Goal: Obtain resource: Obtain resource

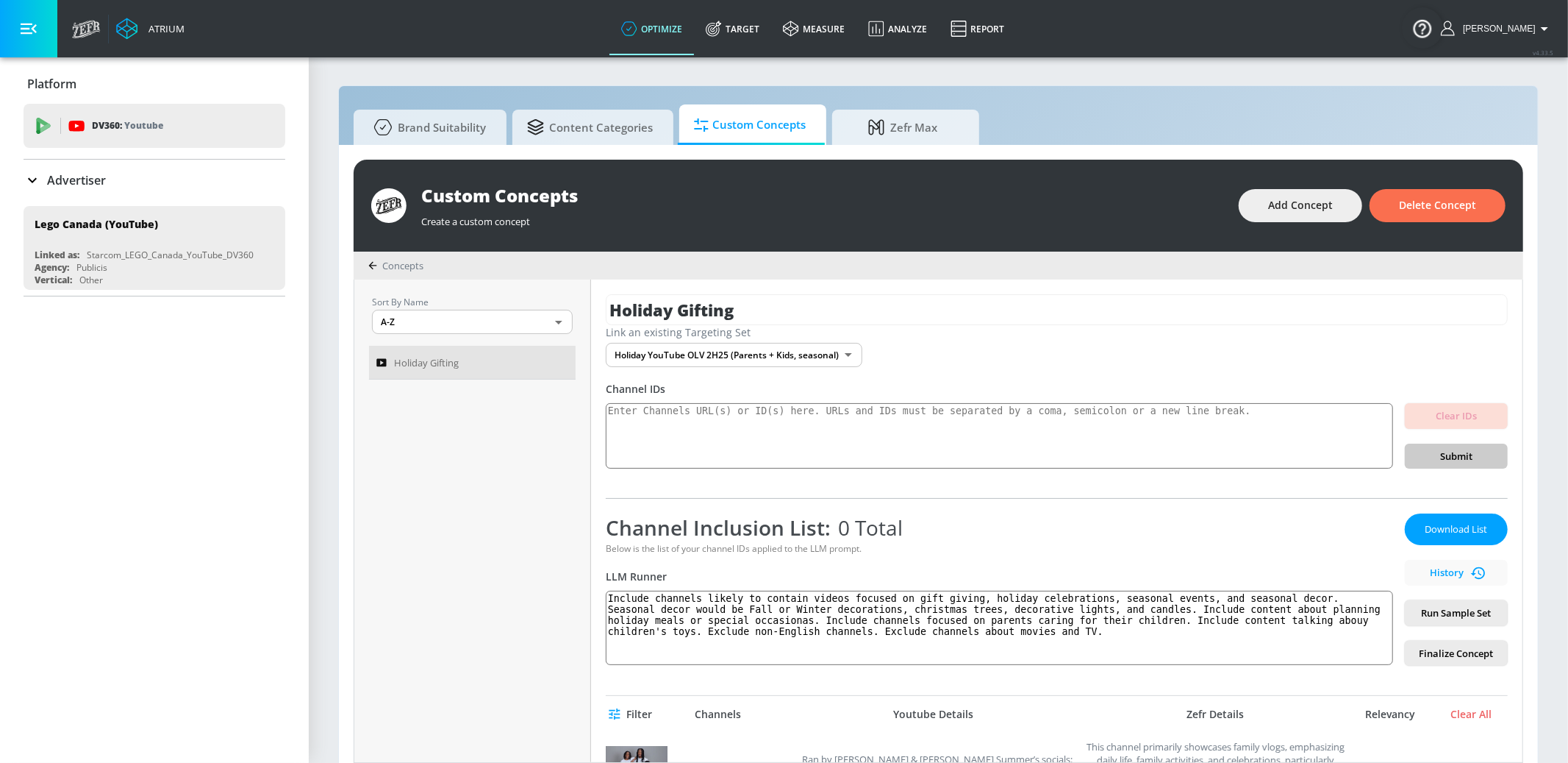
scroll to position [132, 0]
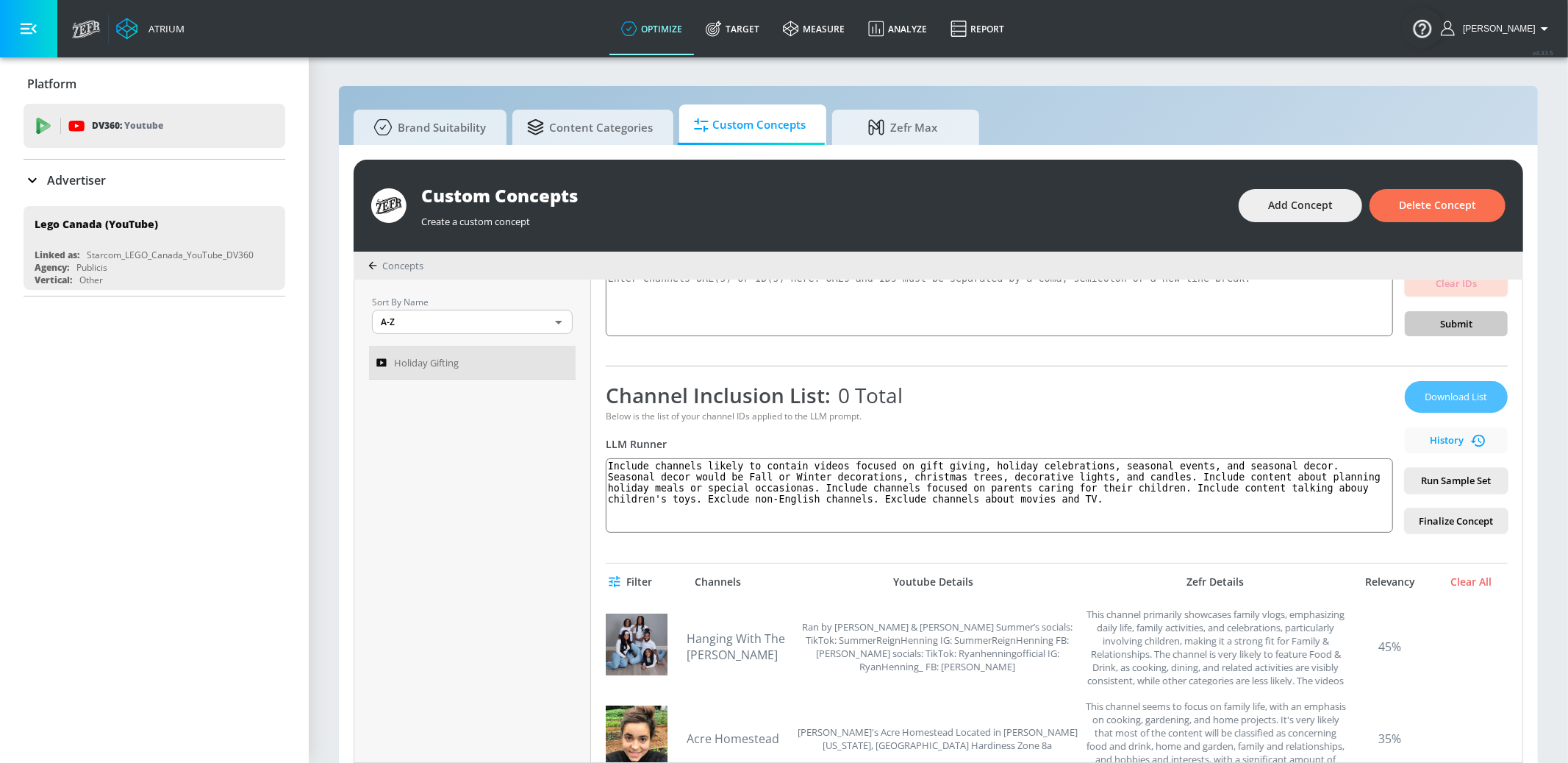
click at [1456, 399] on span "Download List" at bounding box center [1456, 397] width 74 height 17
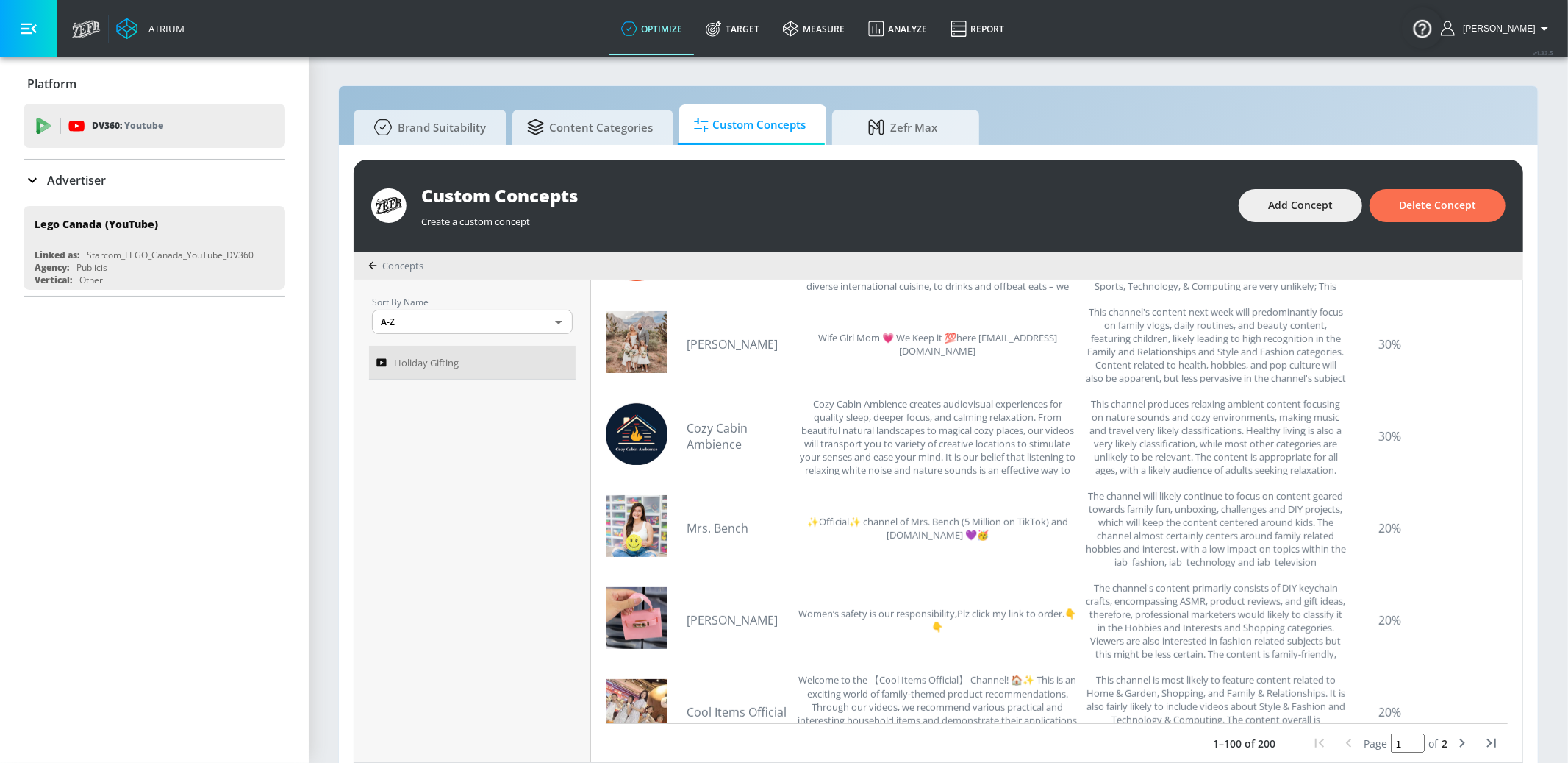
scroll to position [315, 0]
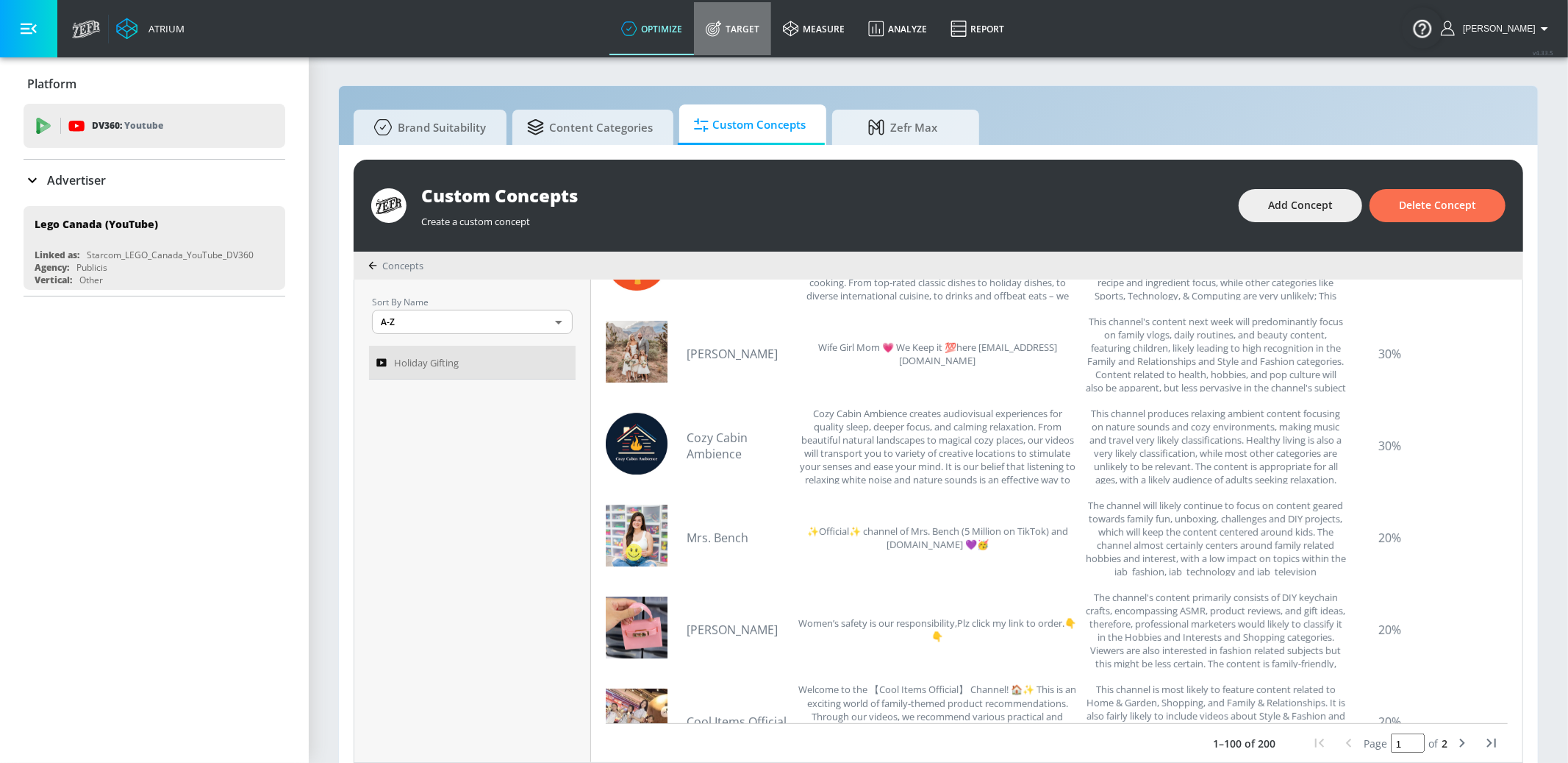
drag, startPoint x: 787, startPoint y: 25, endPoint x: 797, endPoint y: 81, distance: 56.9
click at [771, 25] on link "Target" at bounding box center [732, 28] width 78 height 53
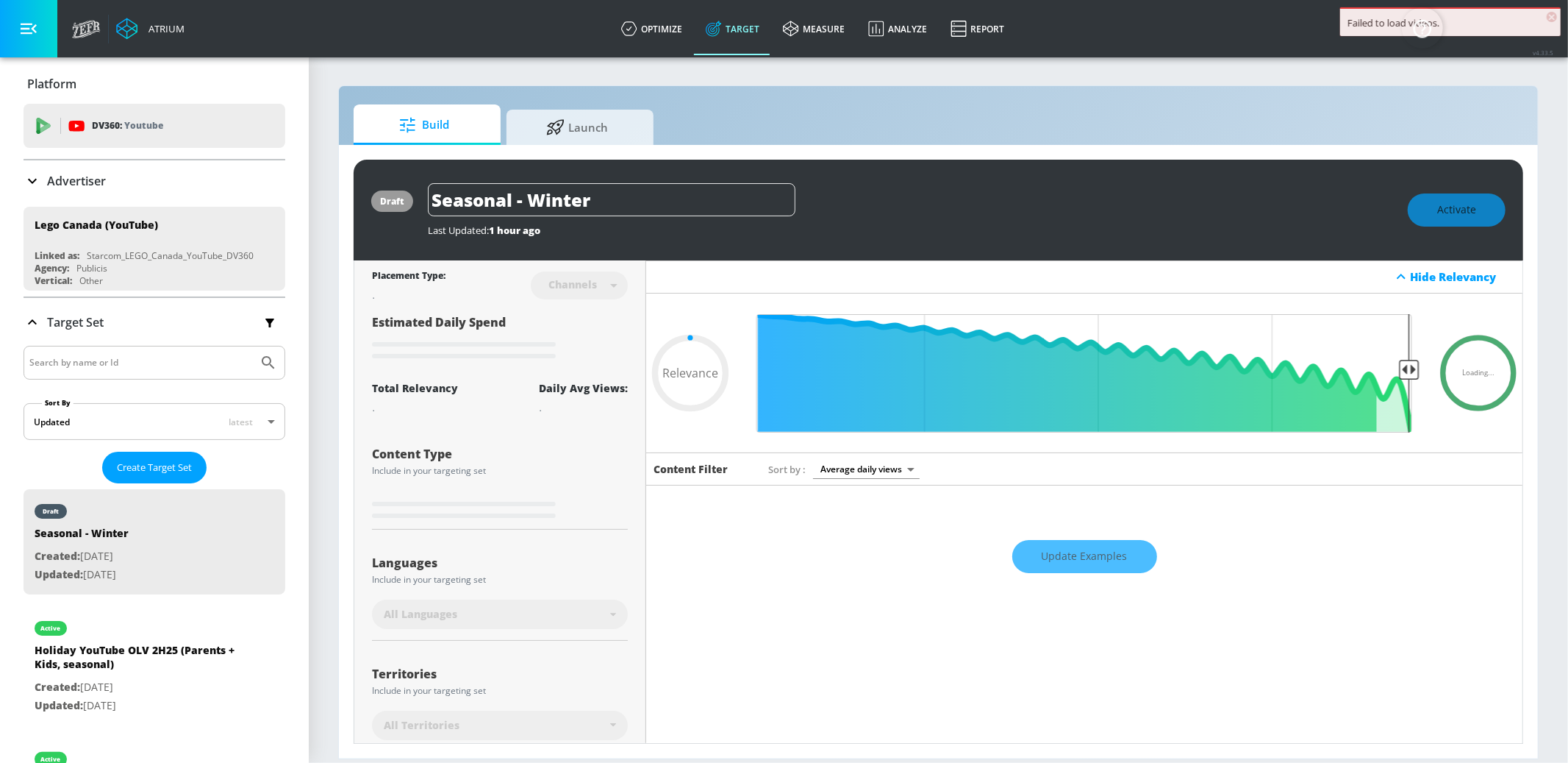
type input "0.05"
click at [174, 674] on div "Holiday YouTube OLV 2H25 (Parents + Kids, seasonal)" at bounding box center [138, 660] width 206 height 35
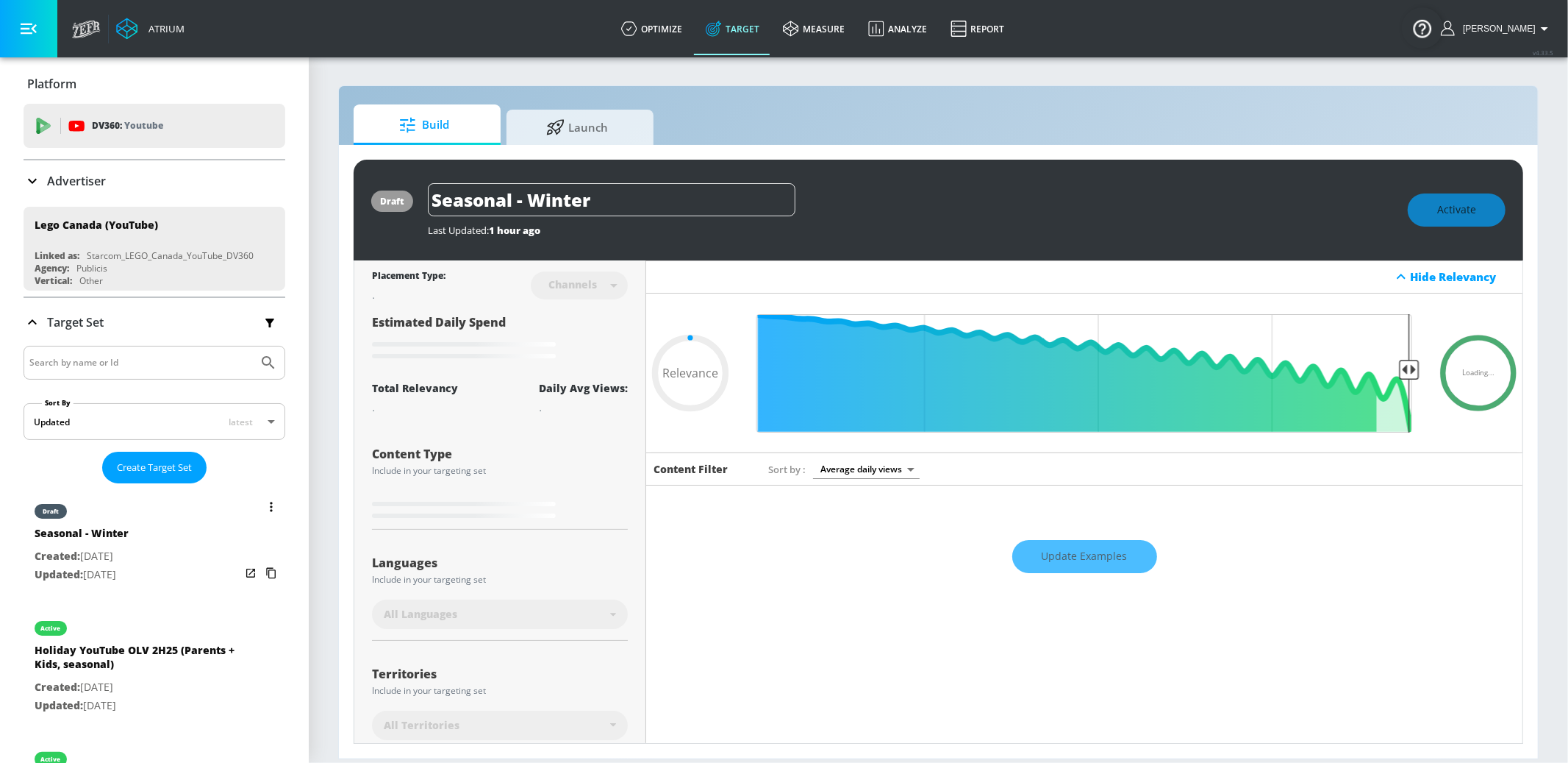
type input "Holiday YouTube OLV 2H25 (Parents + Kids, seasonal)"
type input "0.05"
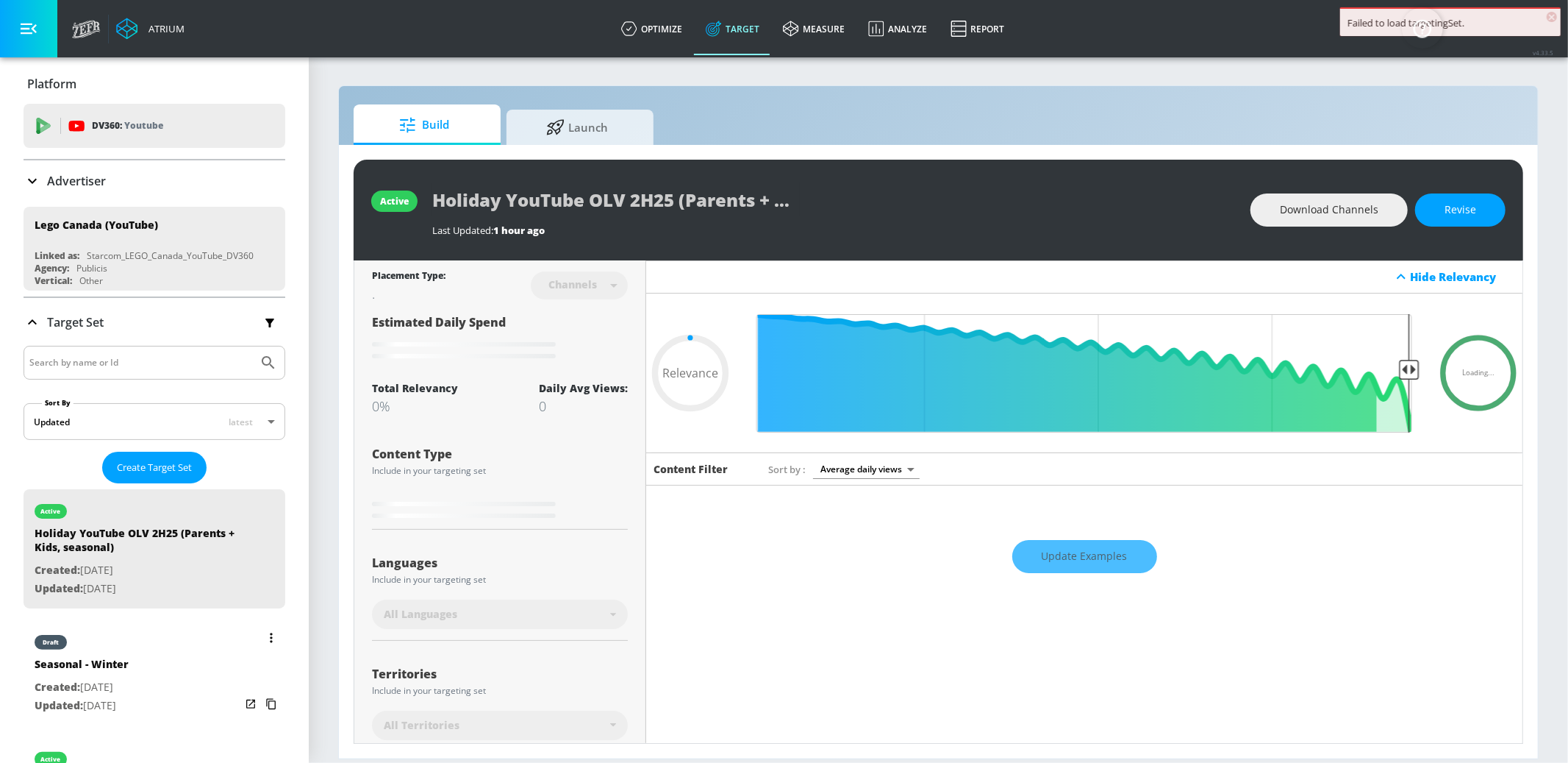
click at [183, 669] on div "draft Seasonal - Winter Created: [DATE] Updated: [DATE]" at bounding box center [154, 672] width 262 height 105
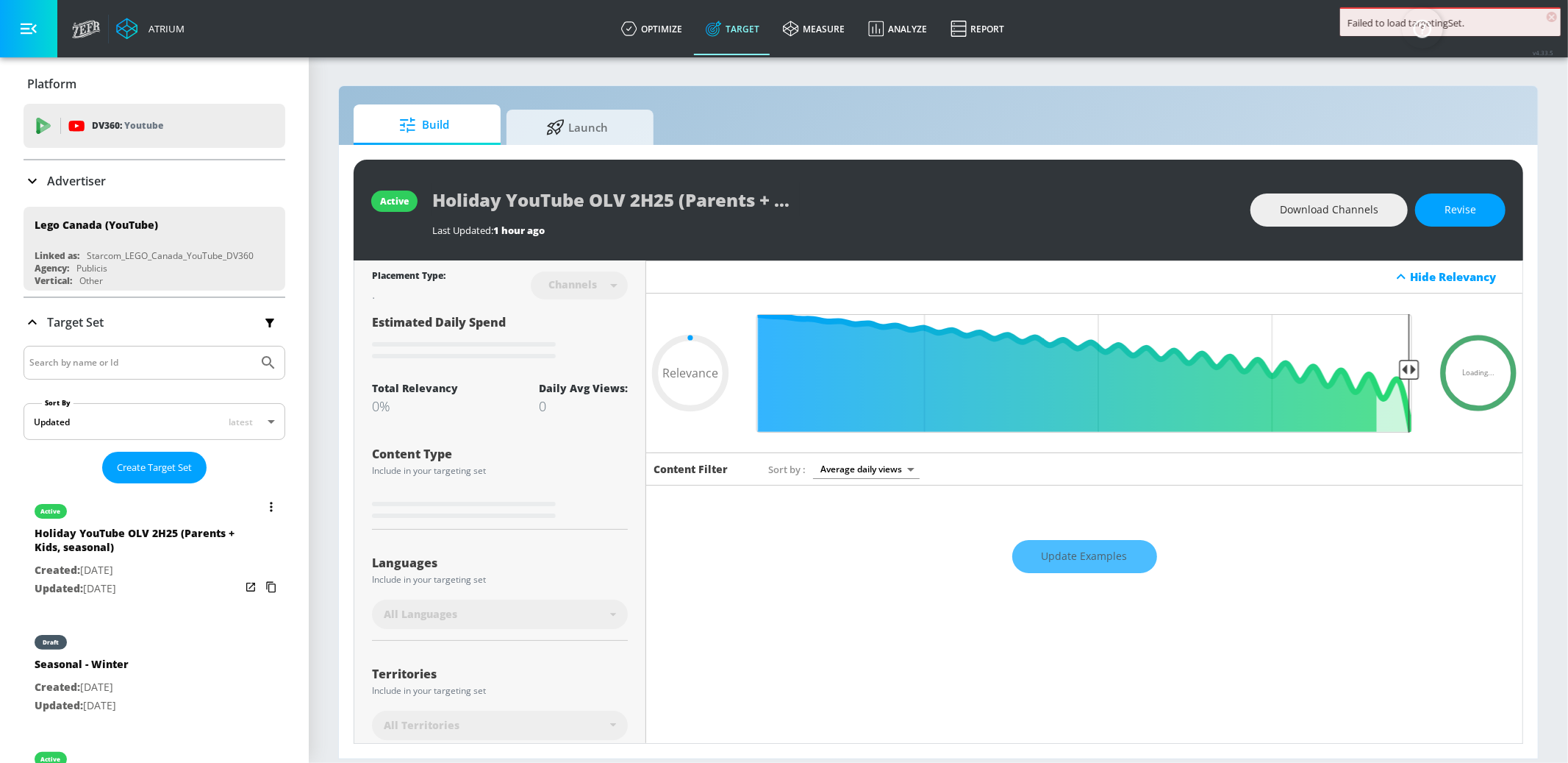
type input "Seasonal - Winter"
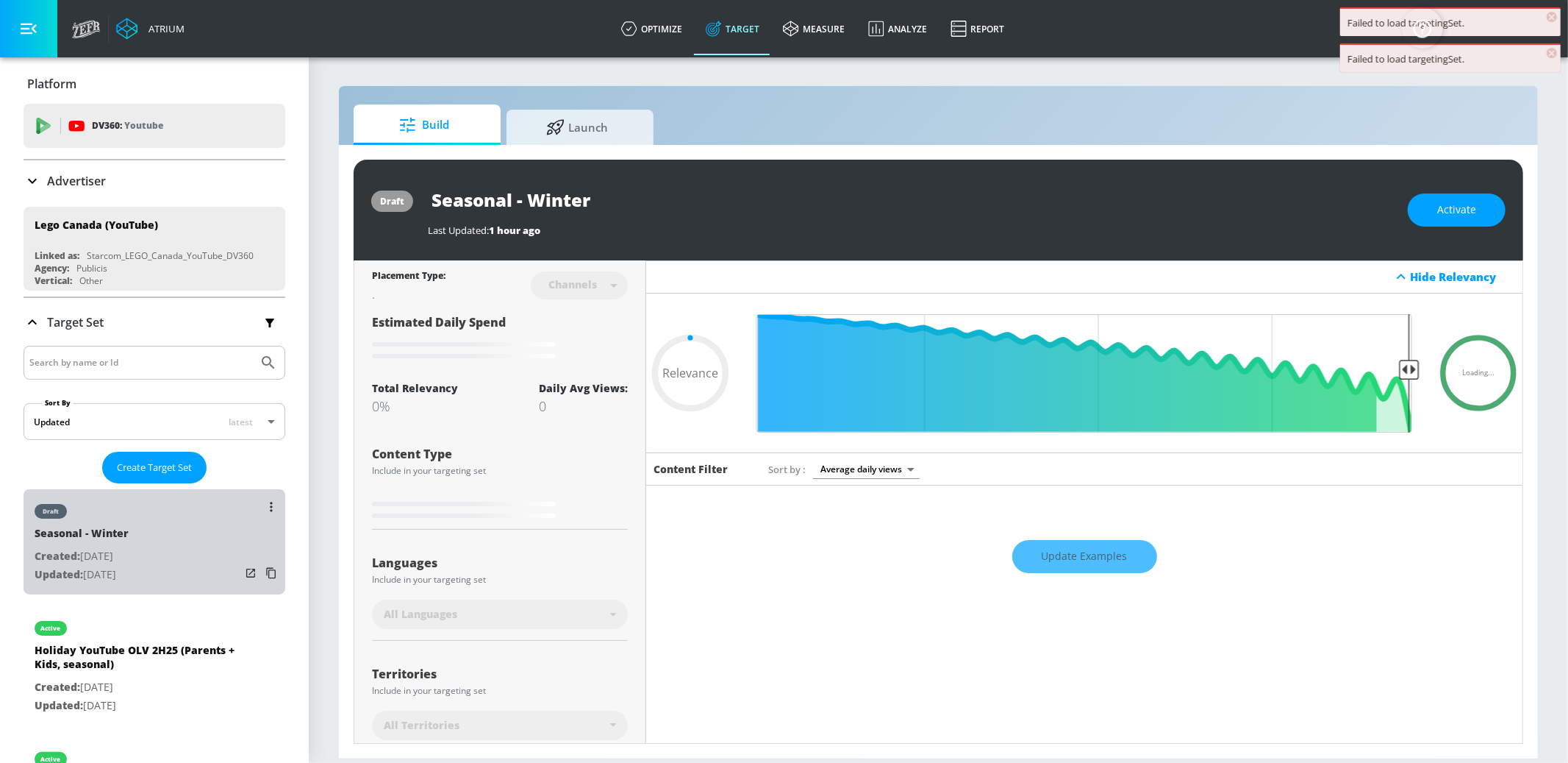
click at [198, 535] on div "draft Seasonal - Winter Created: [DATE] Updated: [DATE]" at bounding box center [154, 541] width 262 height 105
type input "0.05"
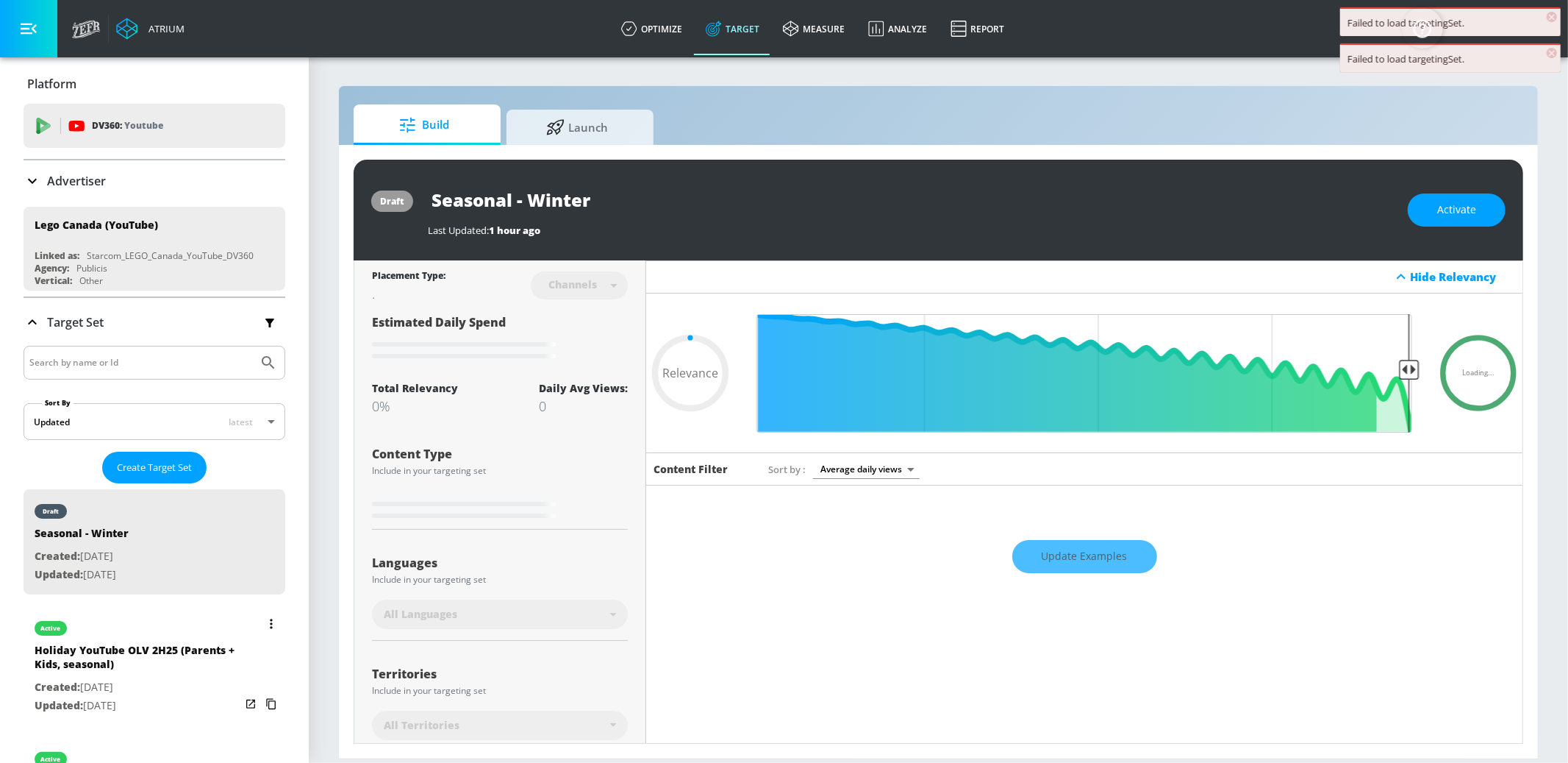
click at [187, 622] on div "active" at bounding box center [138, 624] width 206 height 37
type input "Holiday YouTube OLV 2H25 (Parents + Kids, seasonal)"
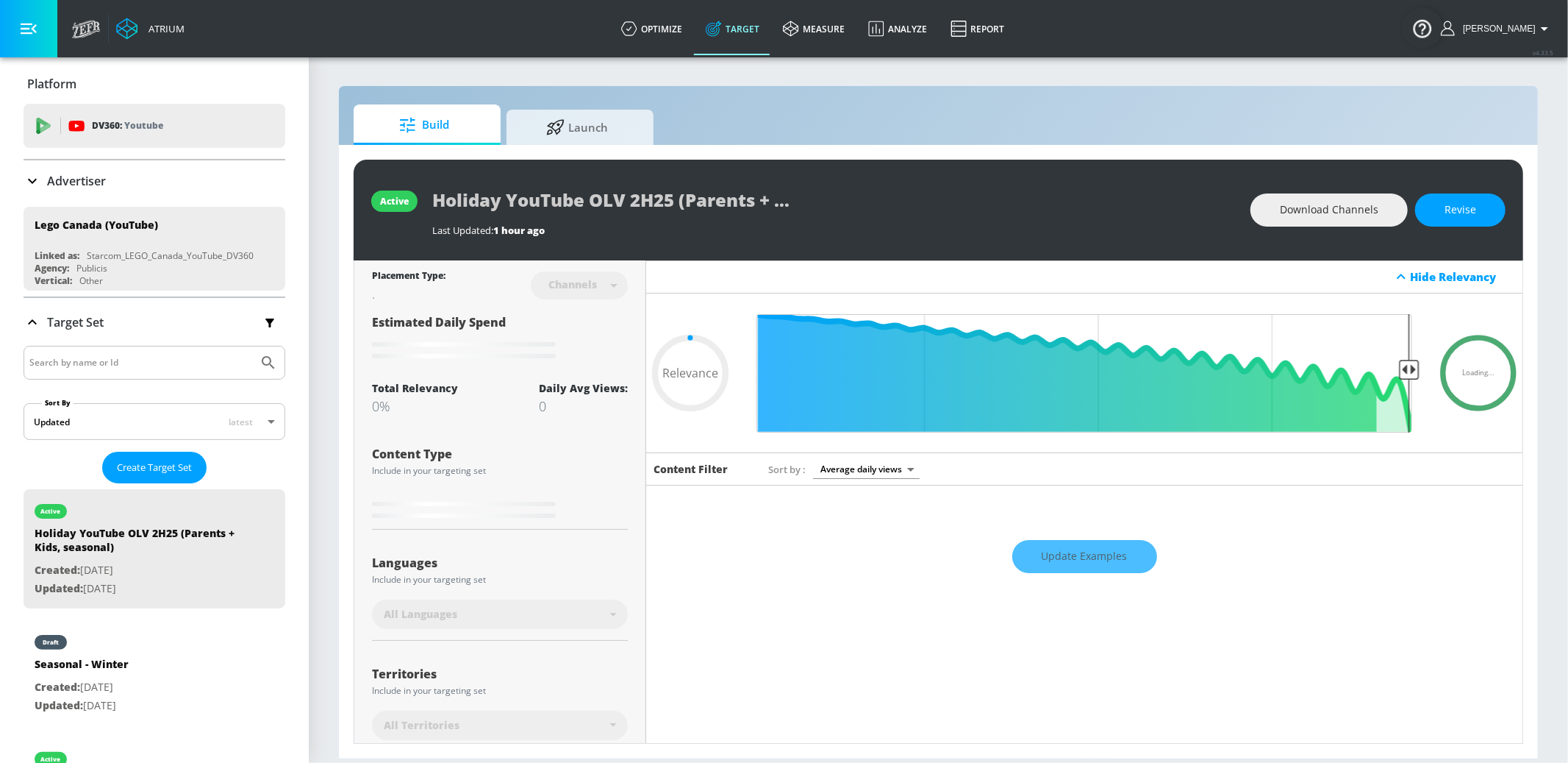
type input "0.55"
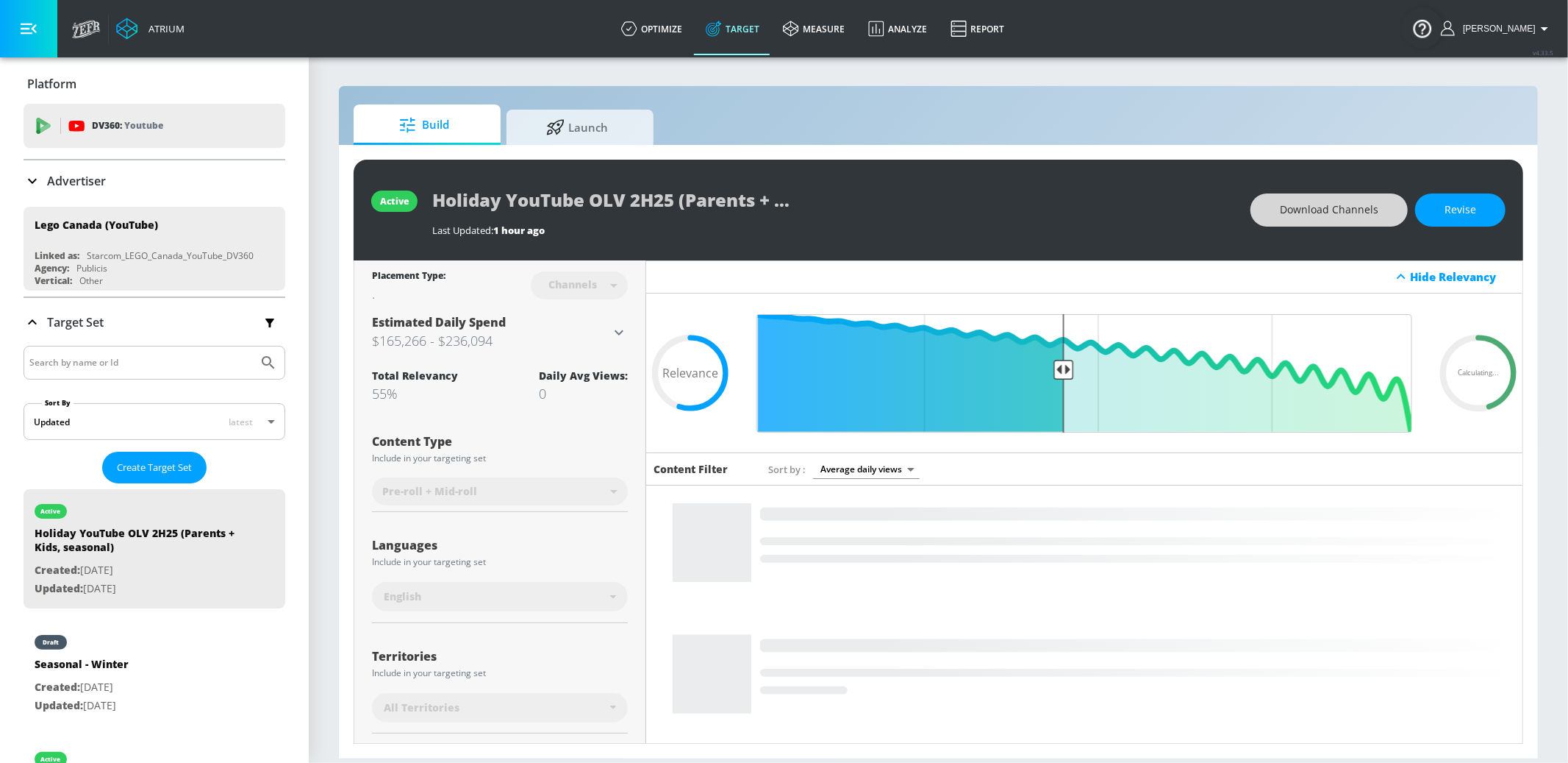
click at [1328, 214] on span "Download Channels" at bounding box center [1329, 209] width 98 height 18
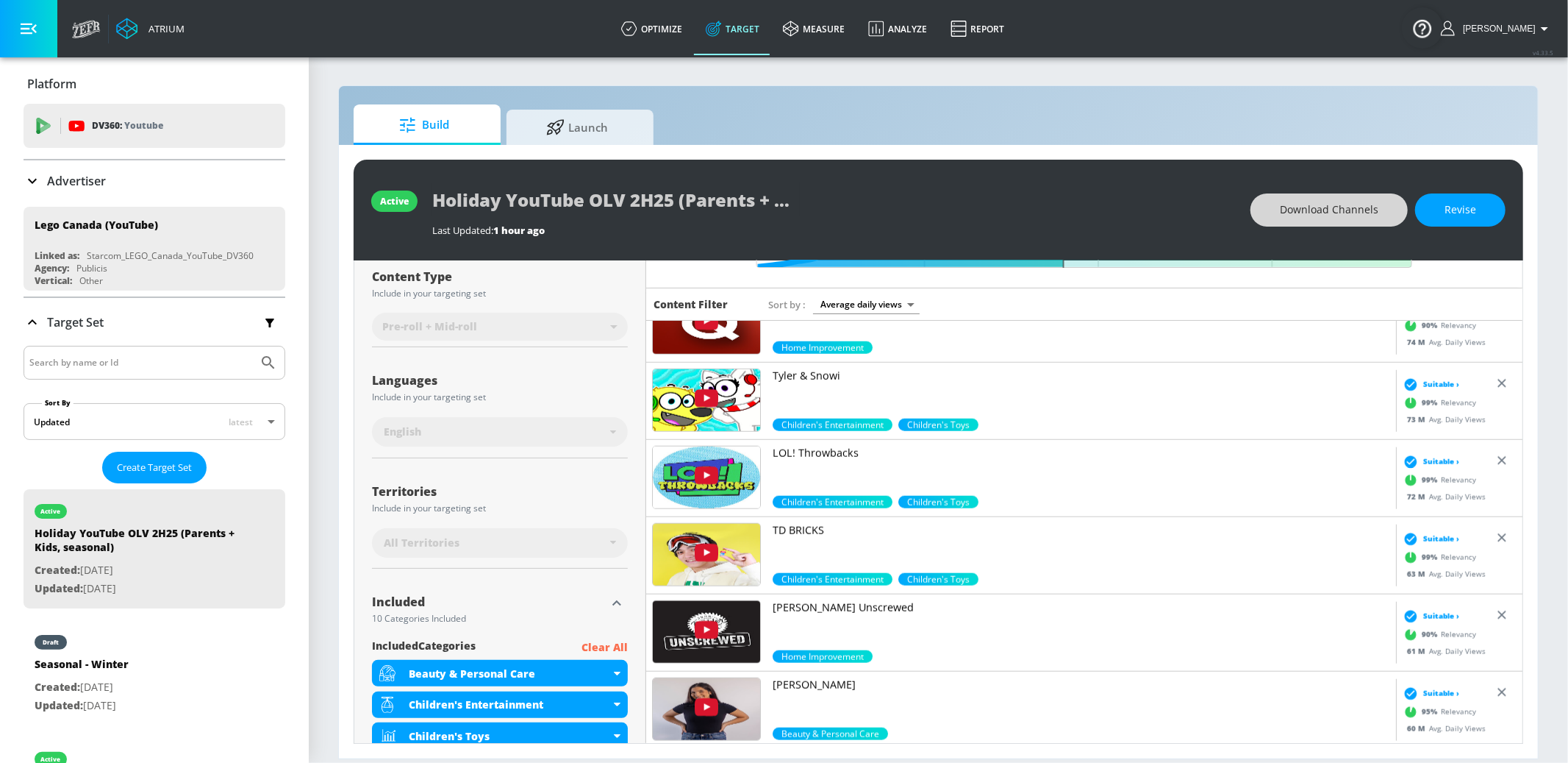
scroll to position [1387, 0]
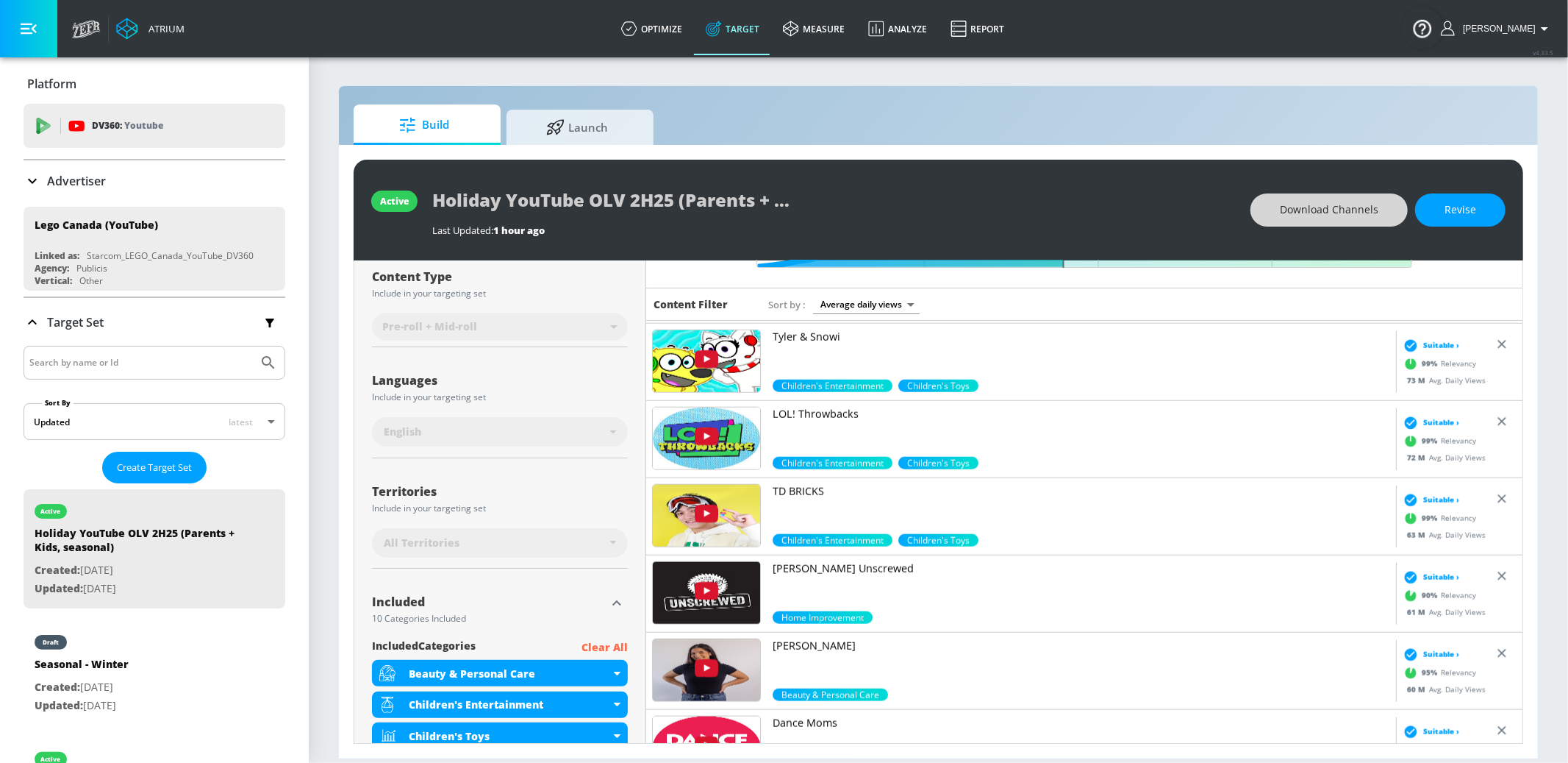
click at [865, 566] on p "[PERSON_NAME] Unscrewed" at bounding box center [1081, 569] width 617 height 15
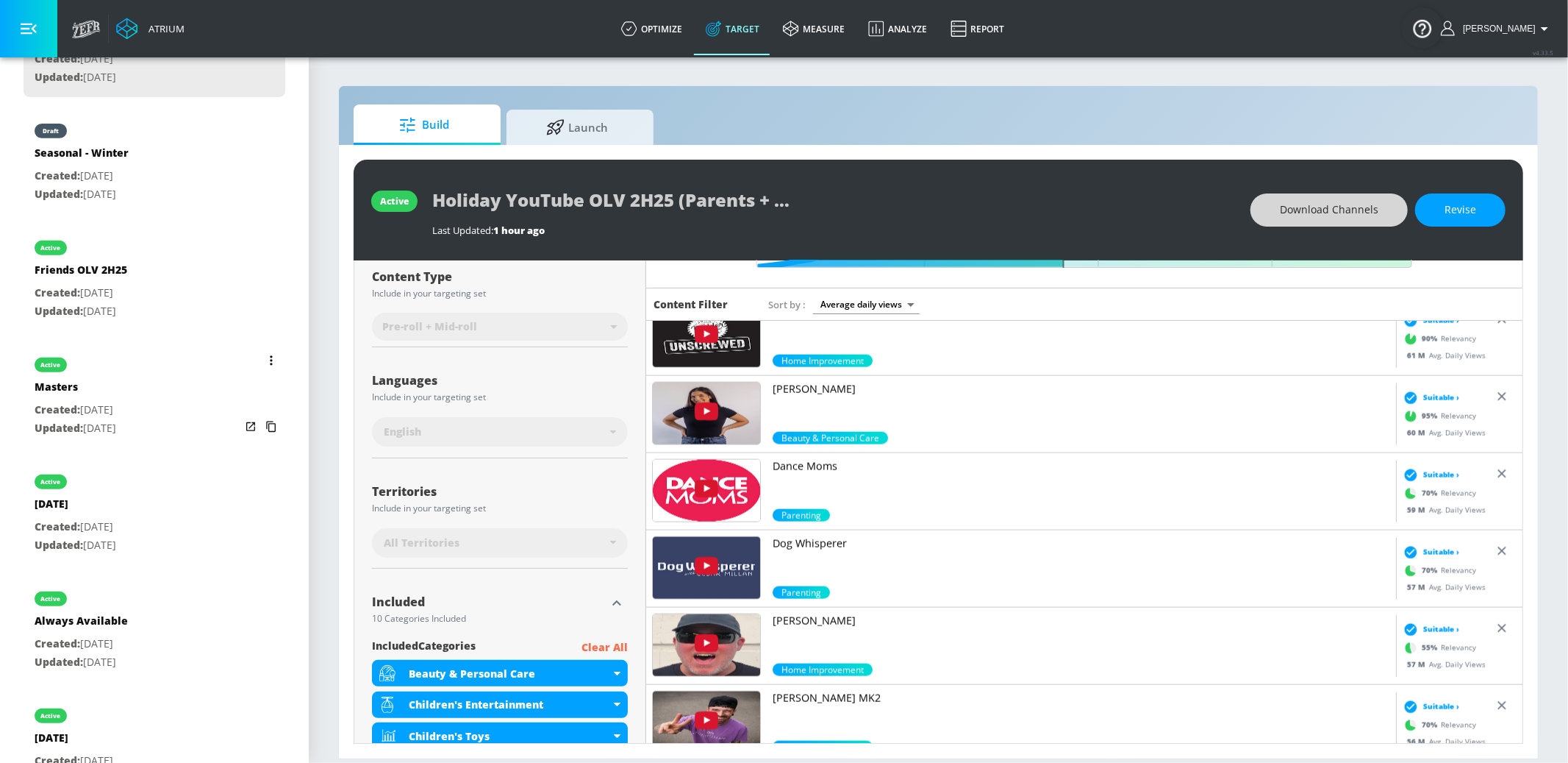
scroll to position [519, 0]
